Goal: Navigation & Orientation: Find specific page/section

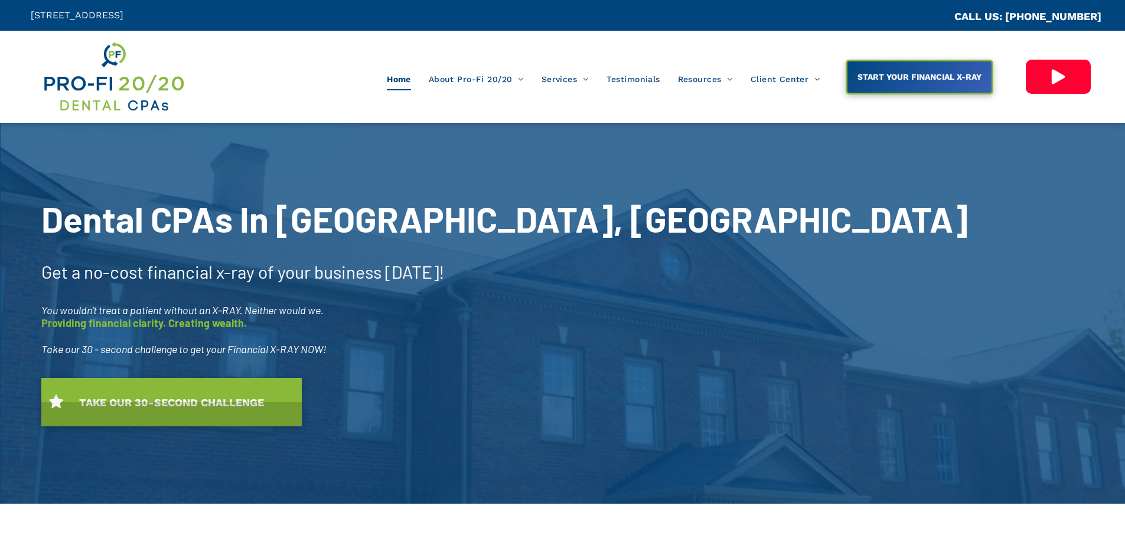
click at [700, 242] on div "Dental CPAs In [GEOGRAPHIC_DATA], [GEOGRAPHIC_DATA] Get a no-cost financial x-r…" at bounding box center [562, 313] width 1125 height 303
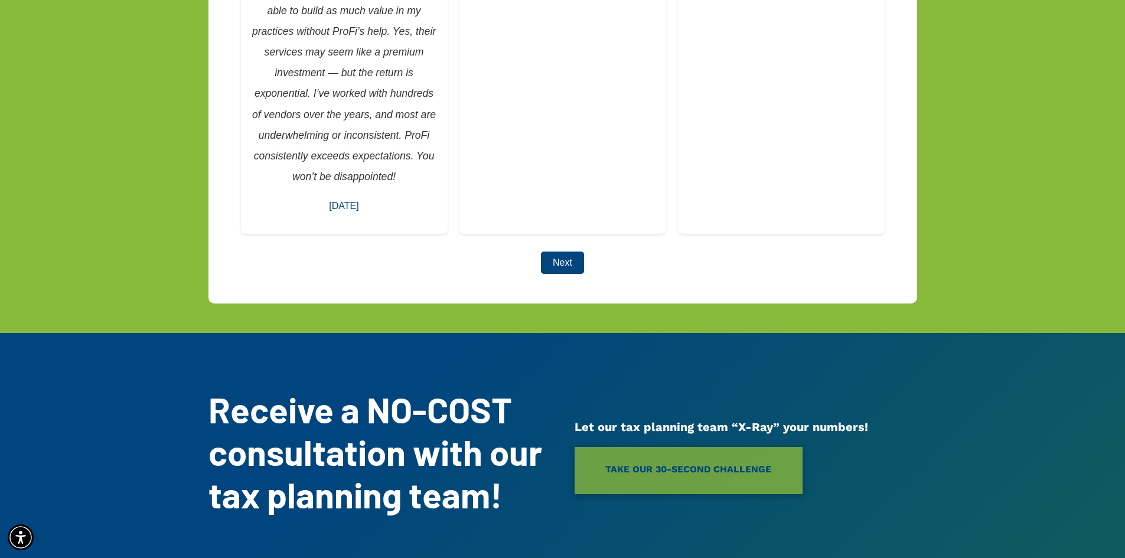
scroll to position [3128, 0]
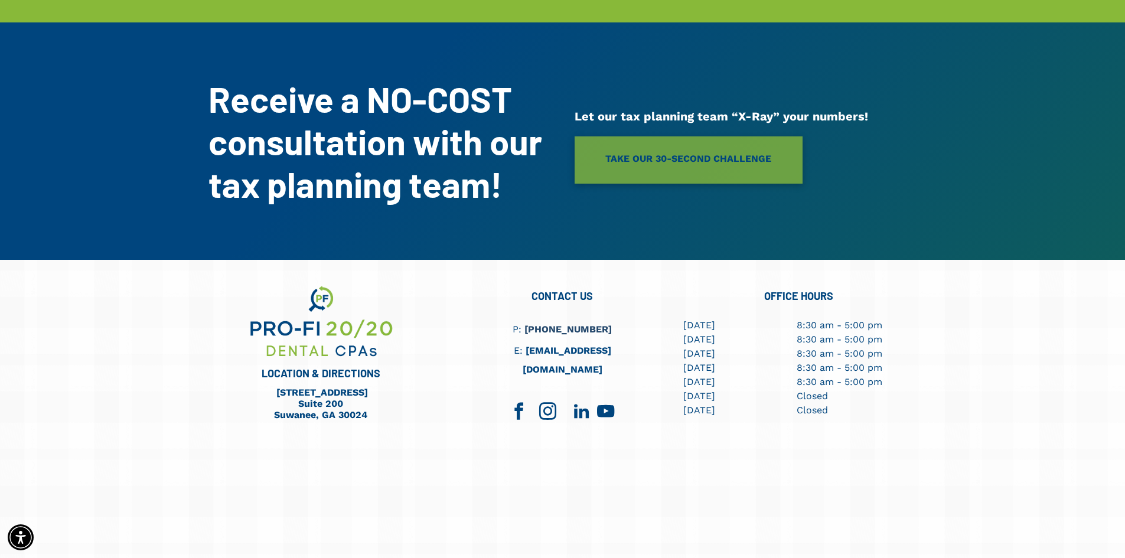
click at [580, 399] on span "linkedin" at bounding box center [582, 412] width 26 height 26
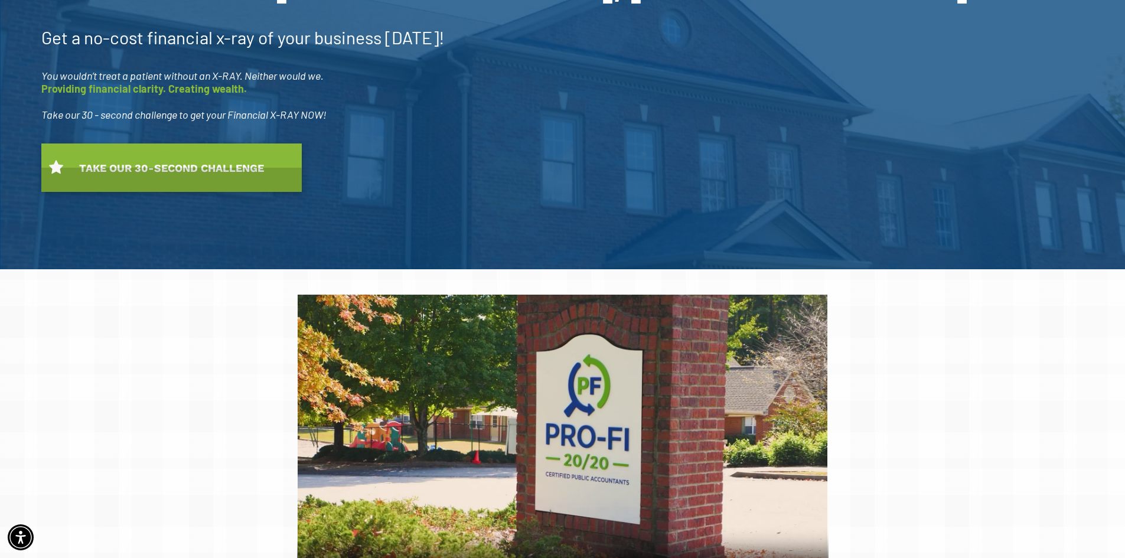
scroll to position [0, 0]
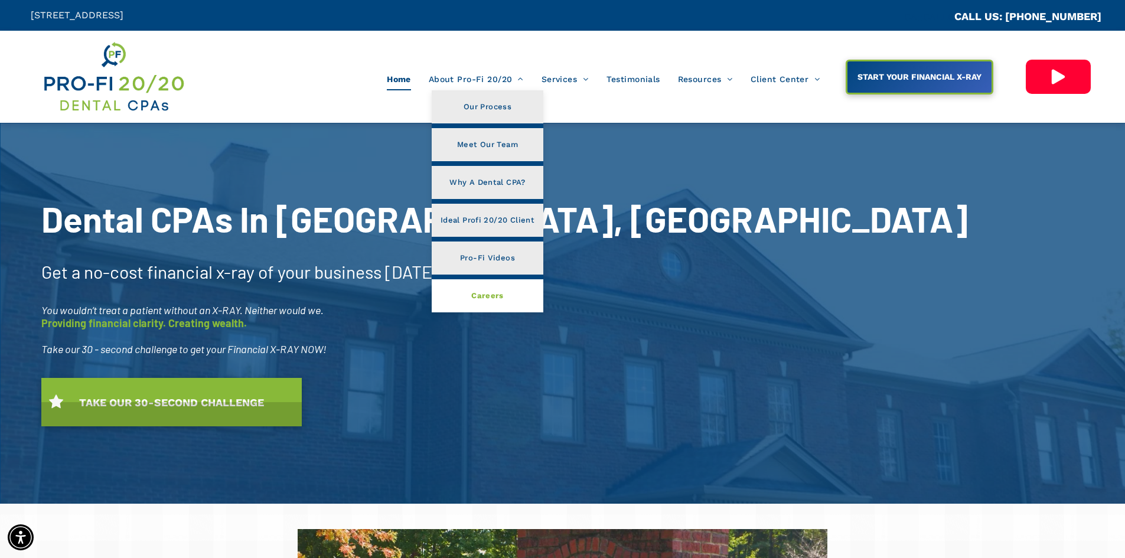
click at [481, 294] on span "Careers" at bounding box center [487, 295] width 32 height 15
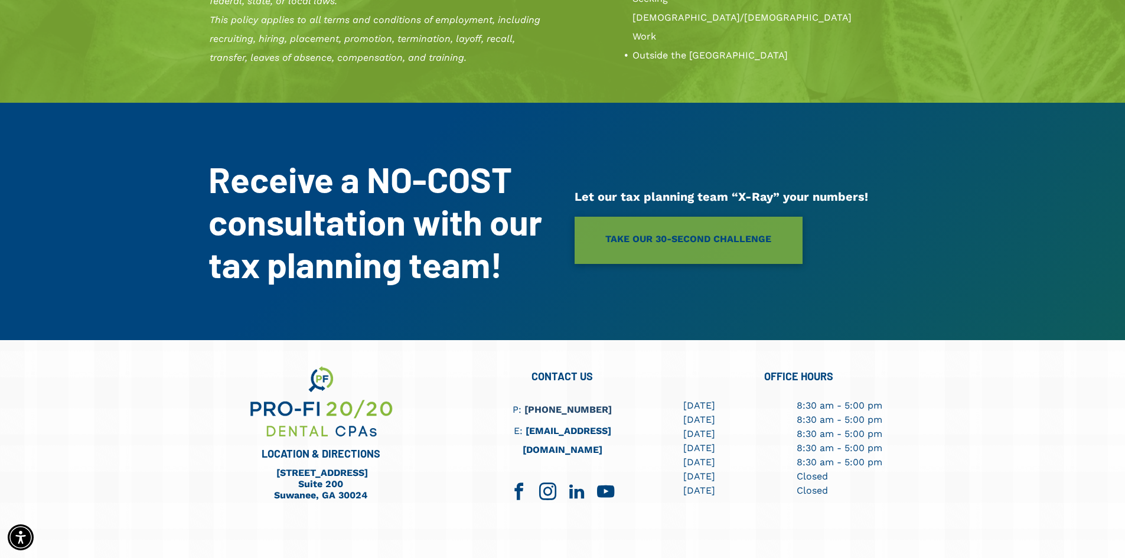
scroll to position [2647, 0]
